Goal: Information Seeking & Learning: Learn about a topic

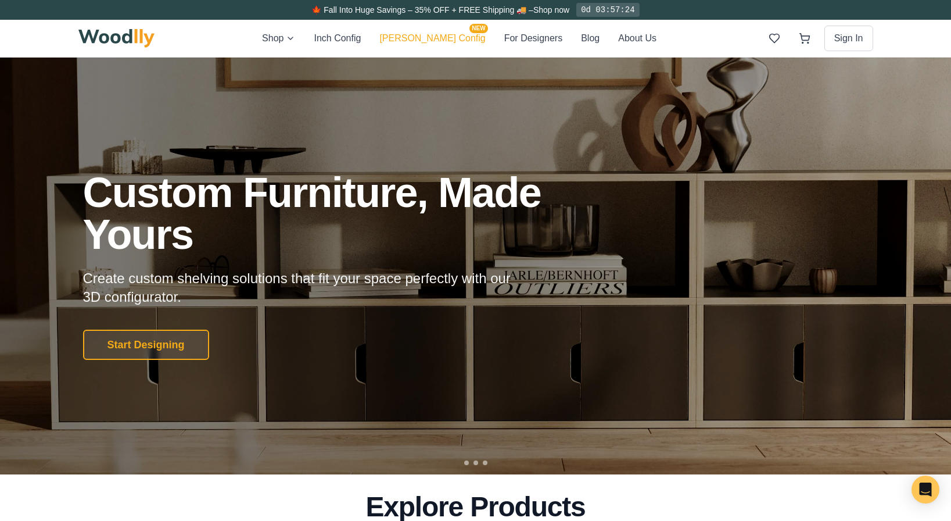
click at [437, 36] on button "[PERSON_NAME] Config NEW" at bounding box center [432, 38] width 106 height 15
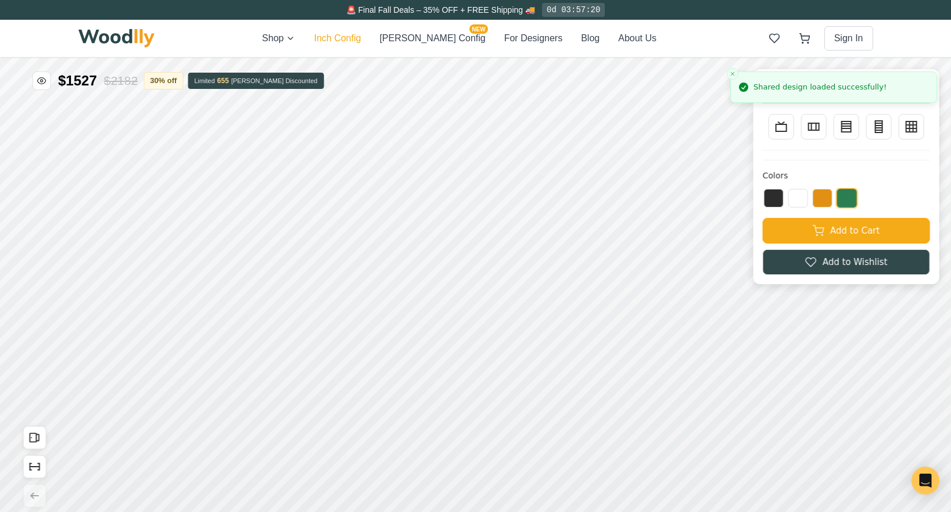
click at [361, 36] on button "Inch Config" at bounding box center [337, 38] width 47 height 14
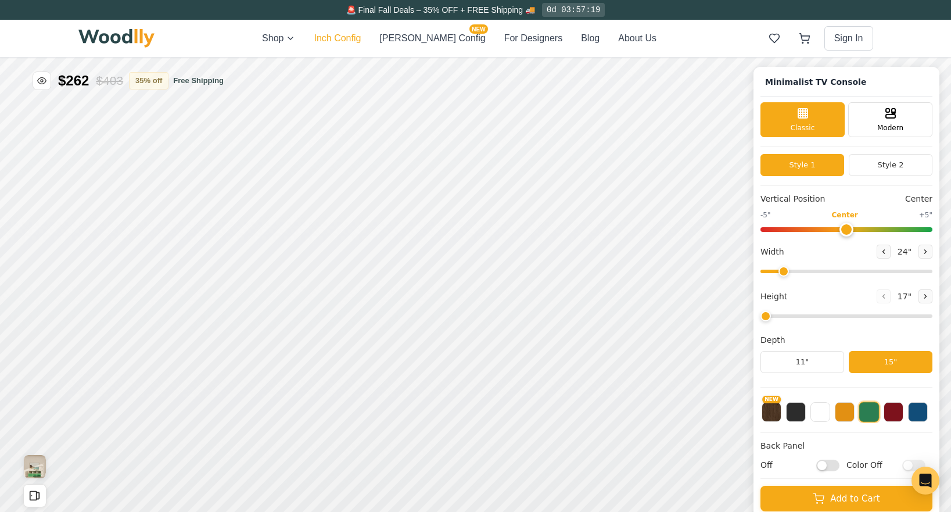
type input "63"
type input "2"
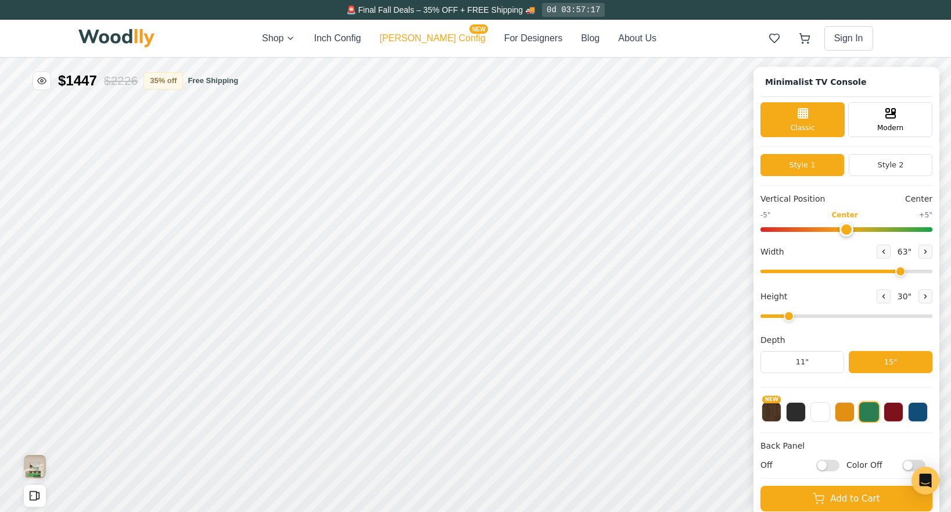
click at [437, 40] on button "[PERSON_NAME] Config NEW" at bounding box center [432, 38] width 106 height 14
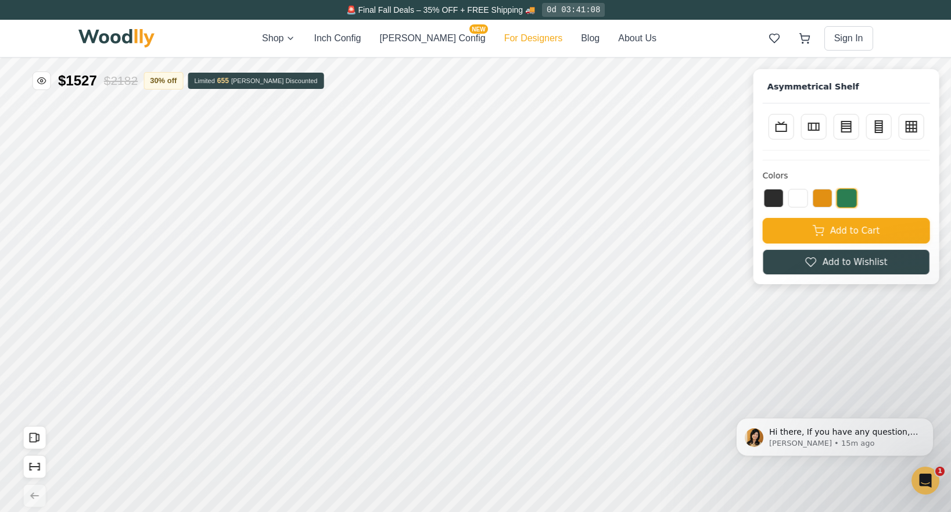
click at [504, 37] on button "For Designers" at bounding box center [533, 38] width 58 height 14
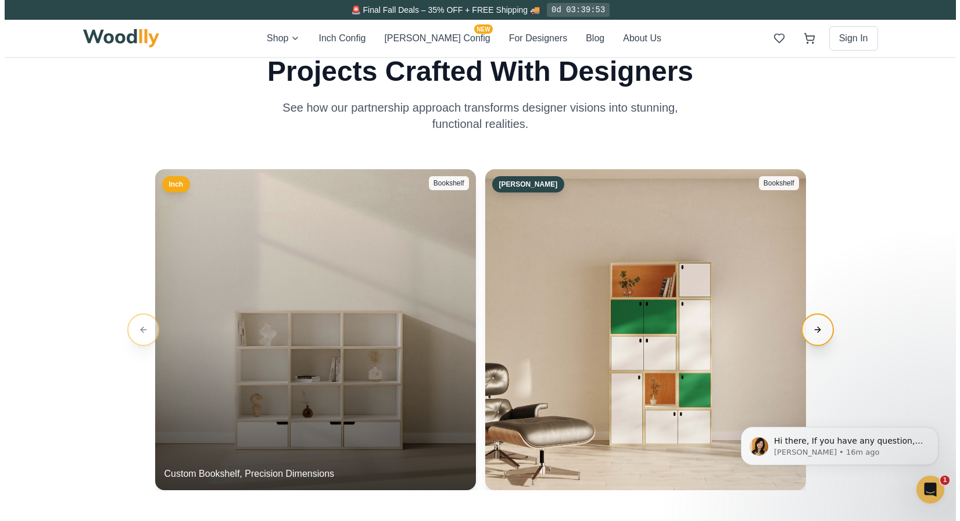
scroll to position [1994, 0]
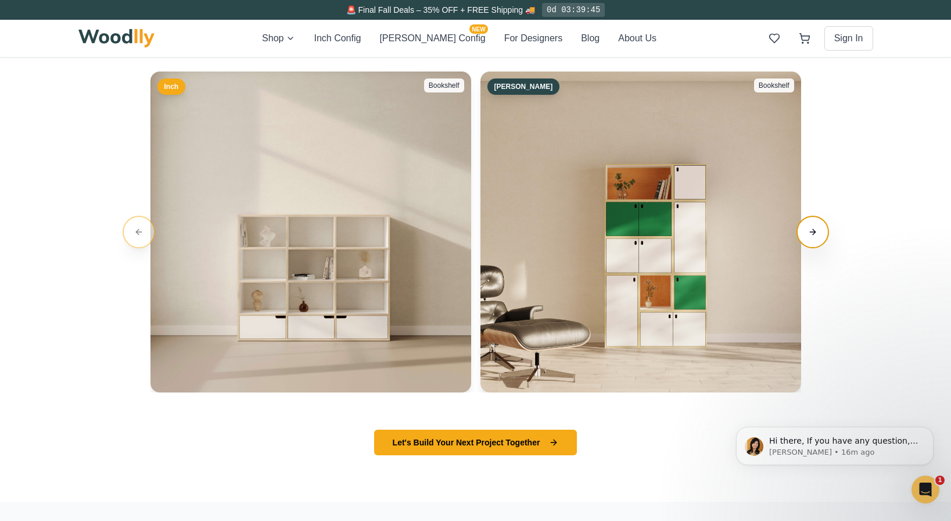
click at [810, 228] on button "Next slide" at bounding box center [813, 232] width 33 height 33
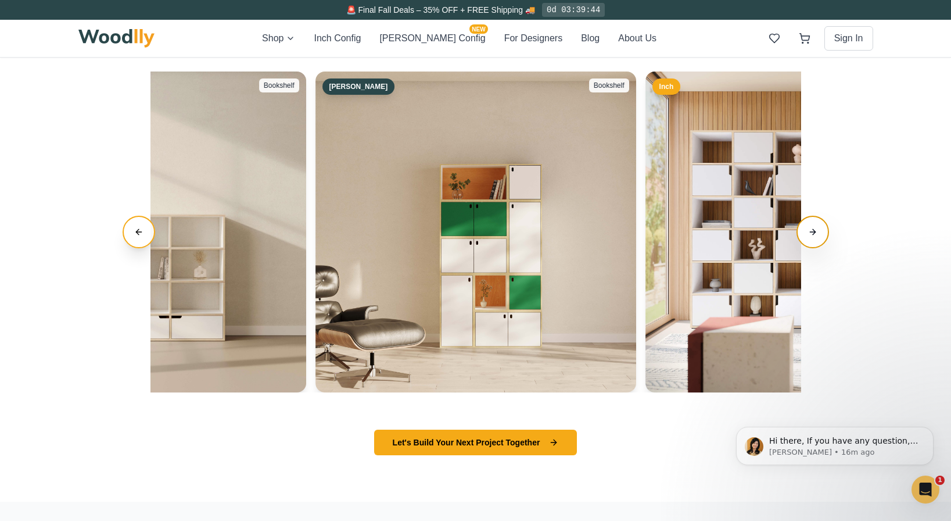
click at [810, 228] on button "Next slide" at bounding box center [813, 232] width 33 height 33
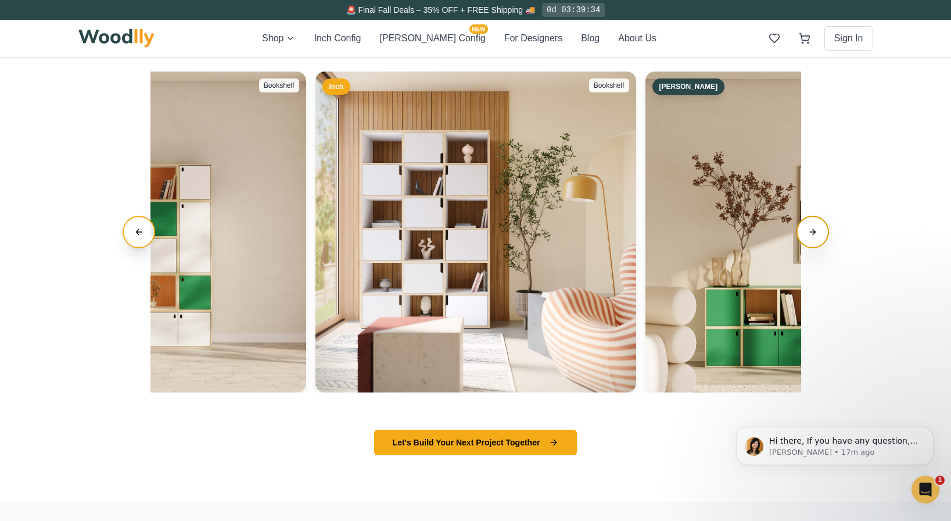
click at [810, 228] on button "Next slide" at bounding box center [813, 232] width 33 height 33
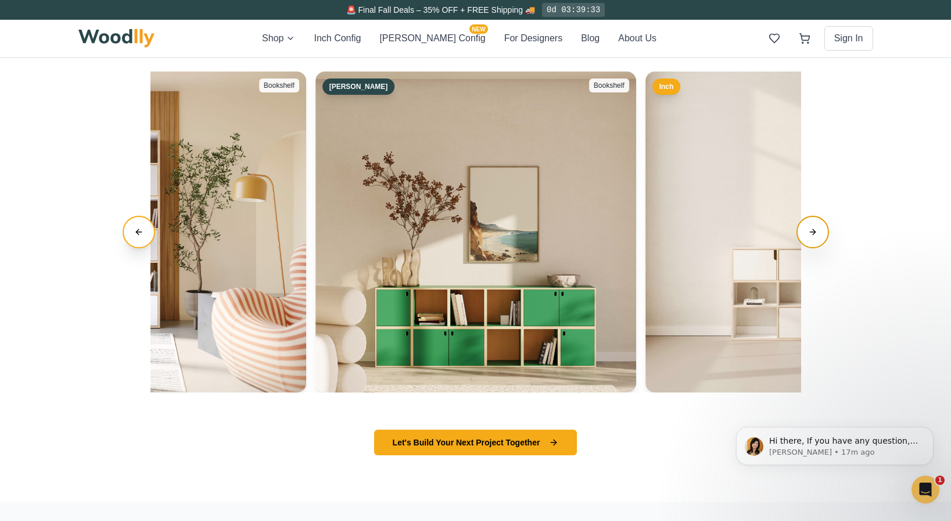
click at [810, 228] on button "Next slide" at bounding box center [813, 232] width 33 height 33
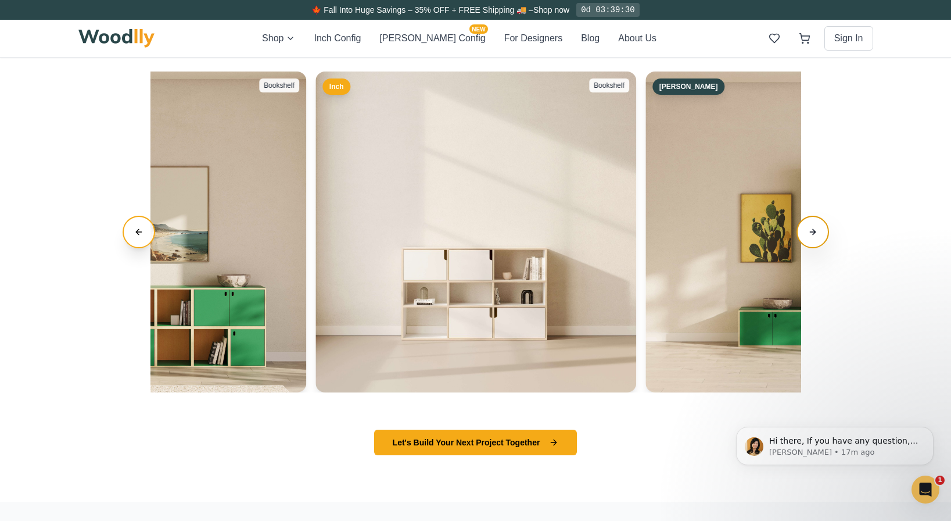
click at [810, 228] on button "Next slide" at bounding box center [813, 232] width 33 height 33
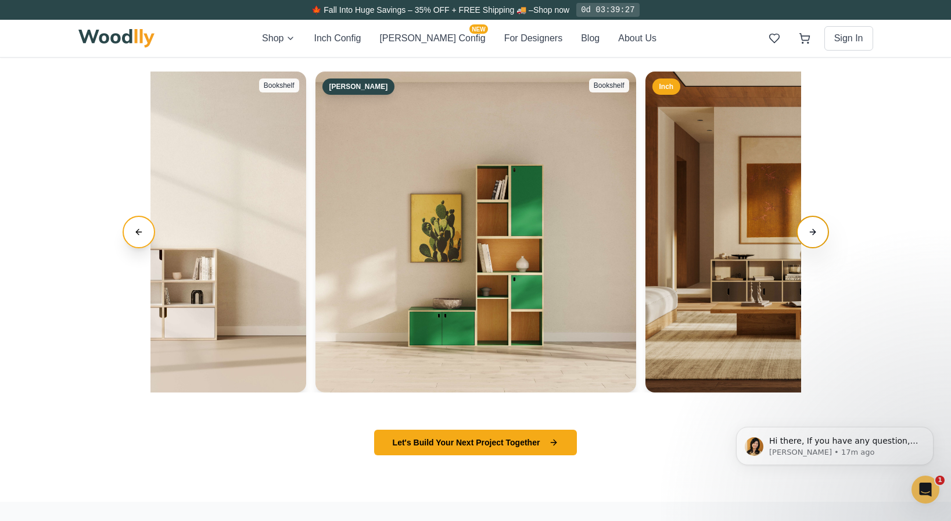
click at [810, 228] on button "Next slide" at bounding box center [813, 232] width 33 height 33
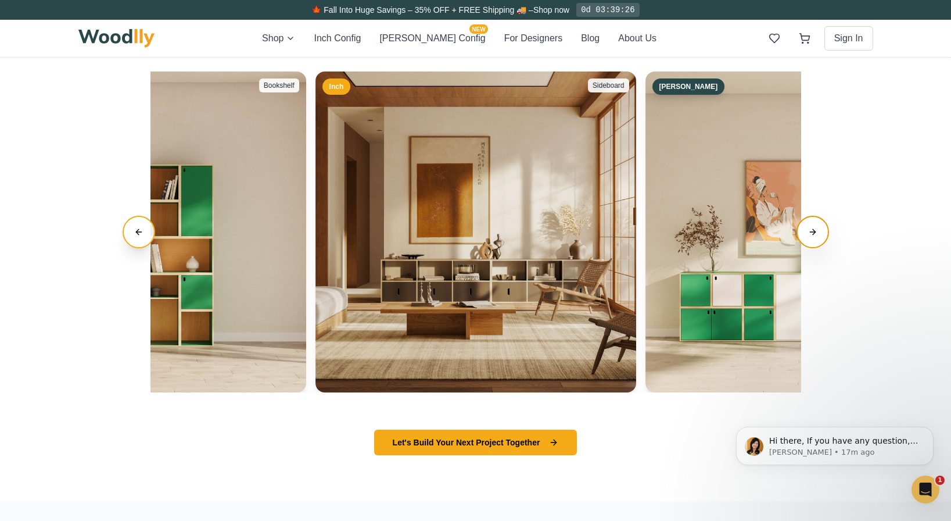
click at [810, 228] on button "Next slide" at bounding box center [813, 232] width 33 height 33
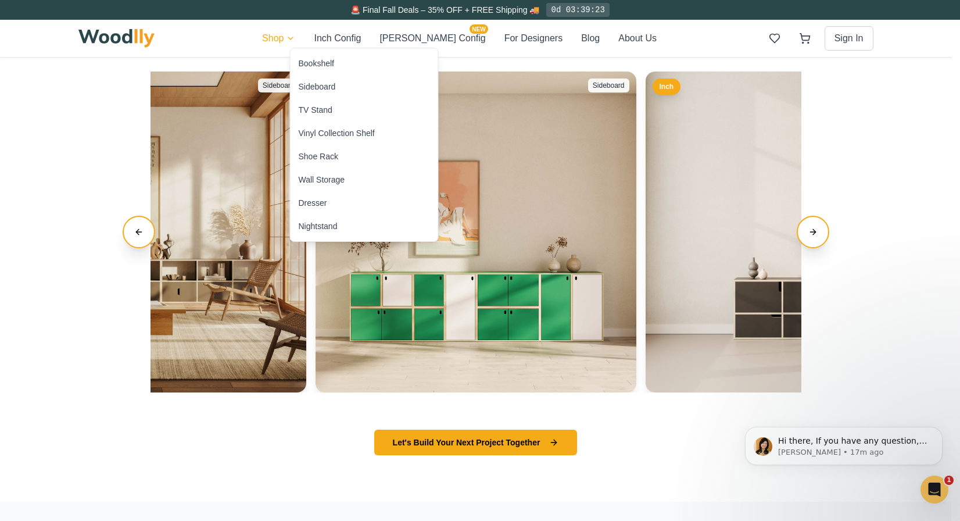
click at [304, 33] on html "🚨 Final Fall Deals – 35% OFF + FREE Shipping 🚚 0d 03:39:23 Shop Inch Config [PE…" at bounding box center [480, 324] width 960 height 4636
click at [331, 136] on div "Vinyl Collection Shelf" at bounding box center [337, 133] width 76 height 12
